Goal: Find specific page/section: Find specific page/section

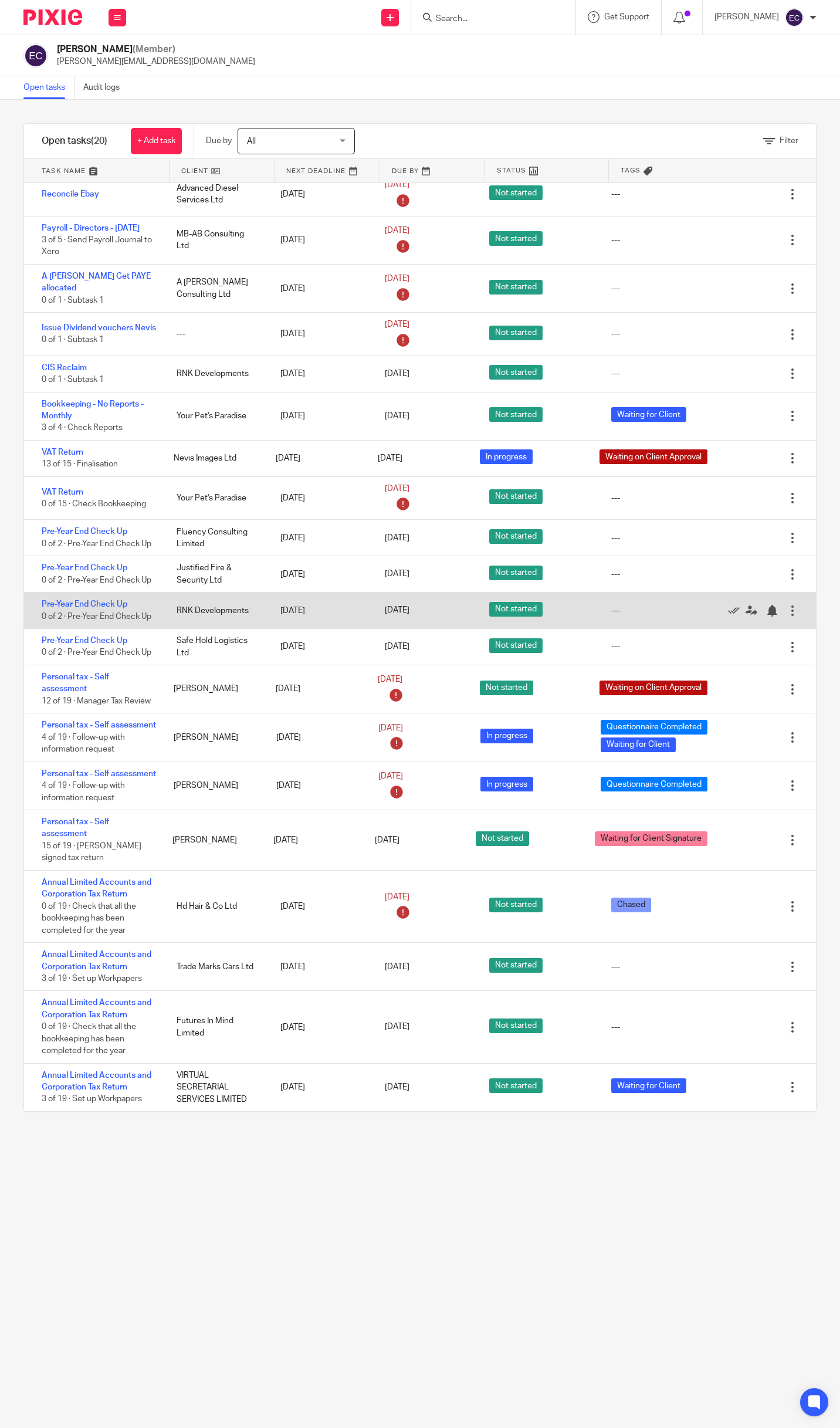
scroll to position [58, 0]
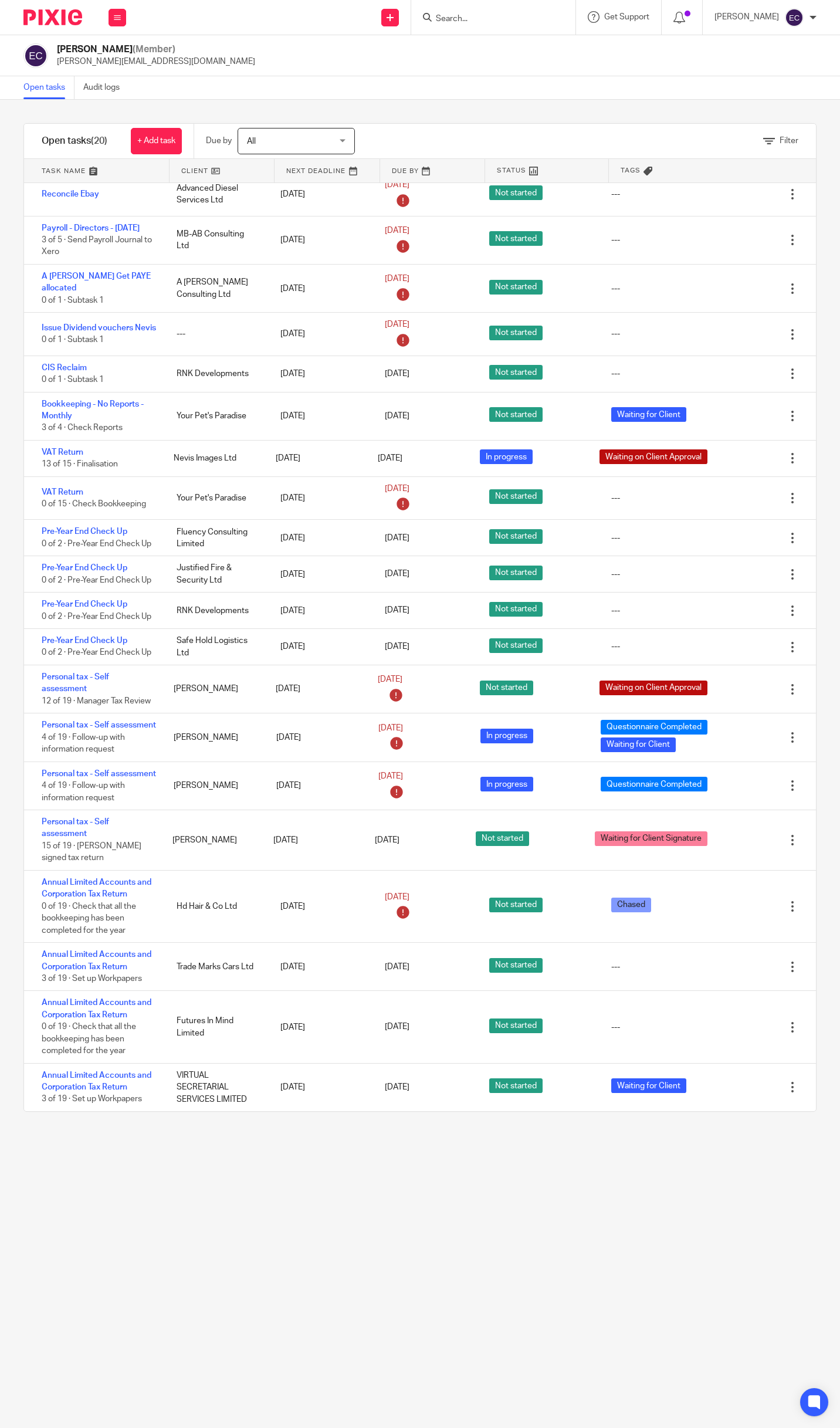
click at [482, 18] on input "Search" at bounding box center [487, 19] width 105 height 11
type input "rpn"
click at [489, 57] on link at bounding box center [537, 51] width 209 height 27
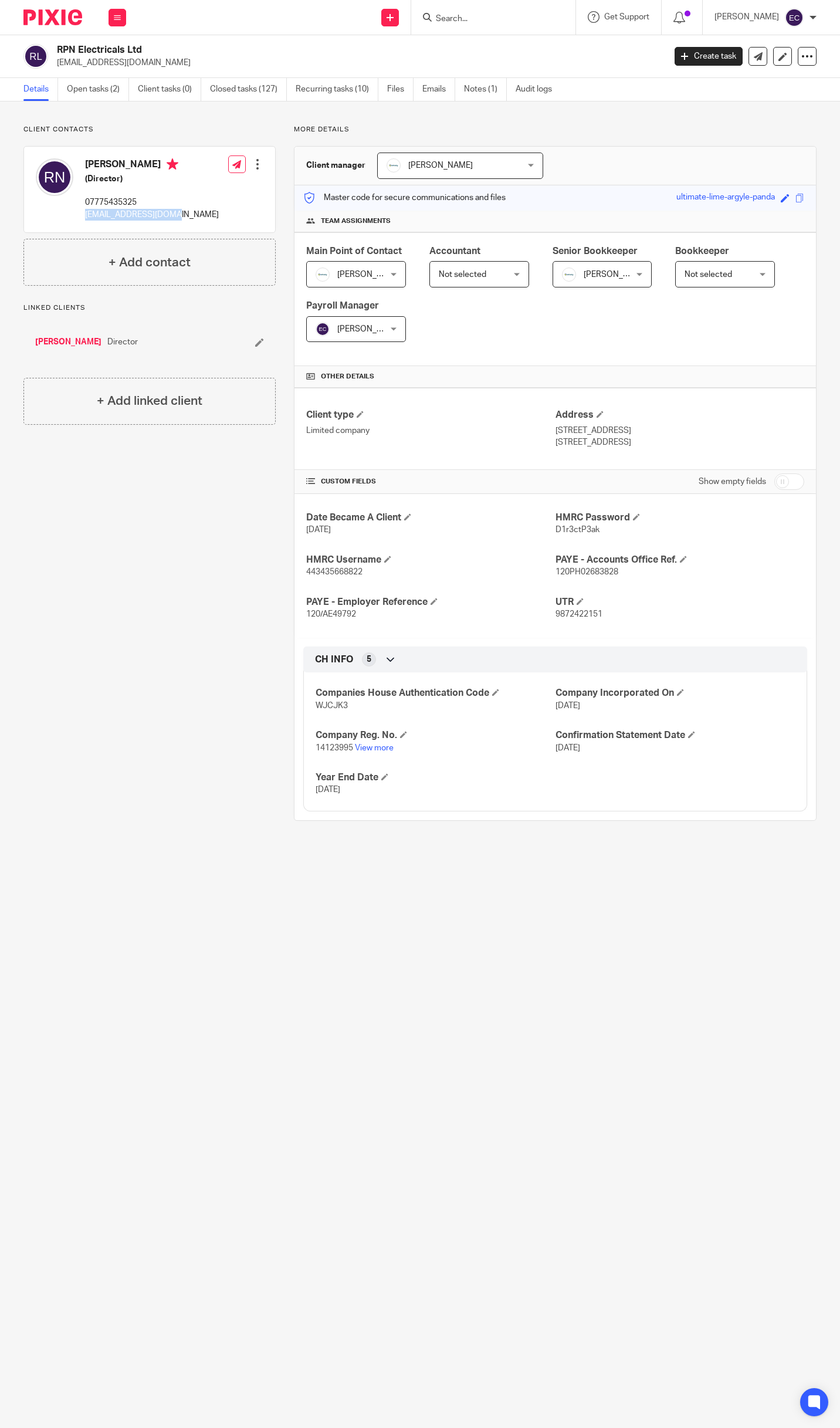
drag, startPoint x: 181, startPoint y: 215, endPoint x: 83, endPoint y: 216, distance: 98.0
click at [83, 216] on div "Ryan Newman (Director) 07775435325 rpnewman90@gmail.com Edit contact Create cli…" at bounding box center [150, 190] width 251 height 86
copy p "rpnewman90@gmail.com"
click at [120, 19] on icon at bounding box center [117, 18] width 7 height 7
click at [119, 54] on link "Work" at bounding box center [111, 54] width 19 height 8
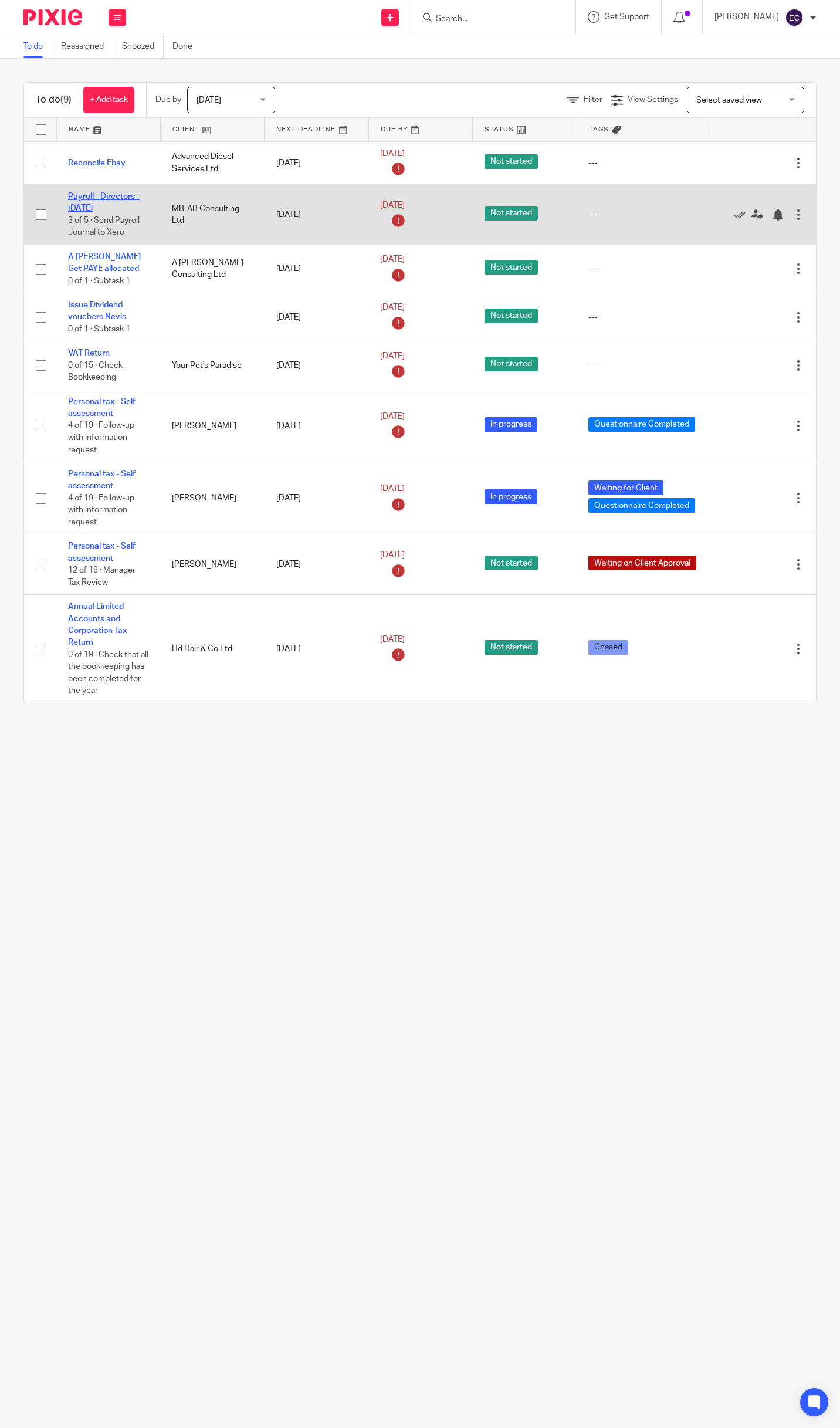
click at [112, 199] on link "Payroll - Directors - [DATE]" at bounding box center [104, 203] width 72 height 20
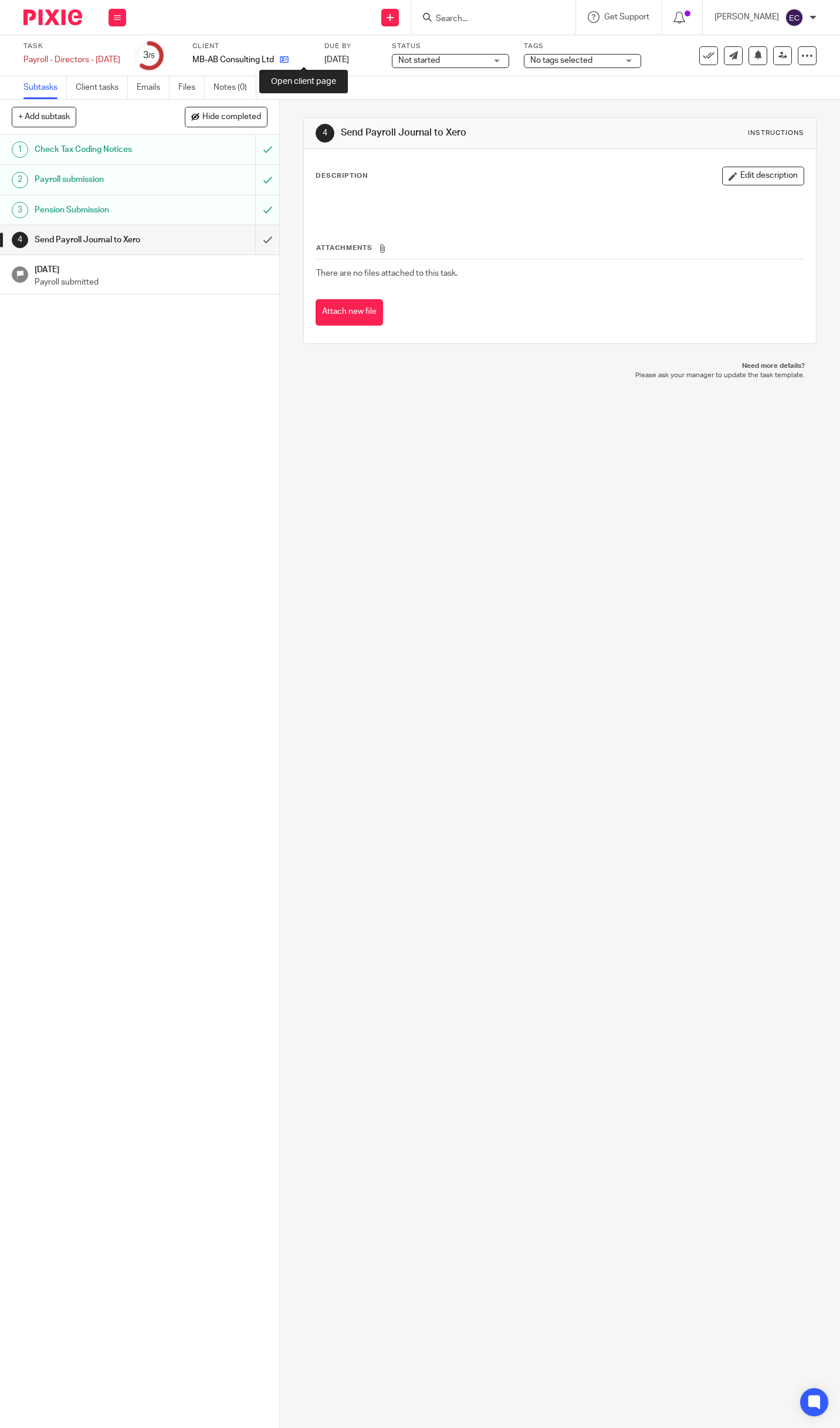
click at [289, 61] on icon at bounding box center [284, 59] width 9 height 9
